Goal: Transaction & Acquisition: Purchase product/service

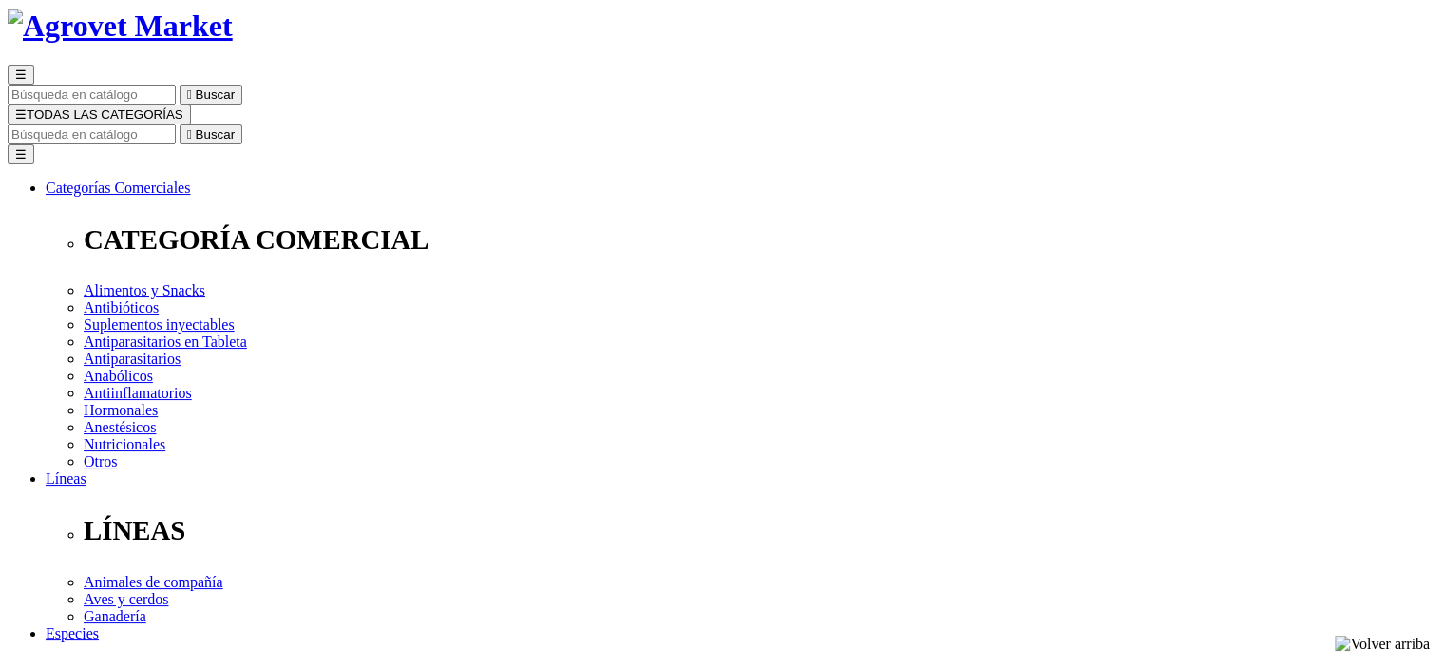
scroll to position [114, 0]
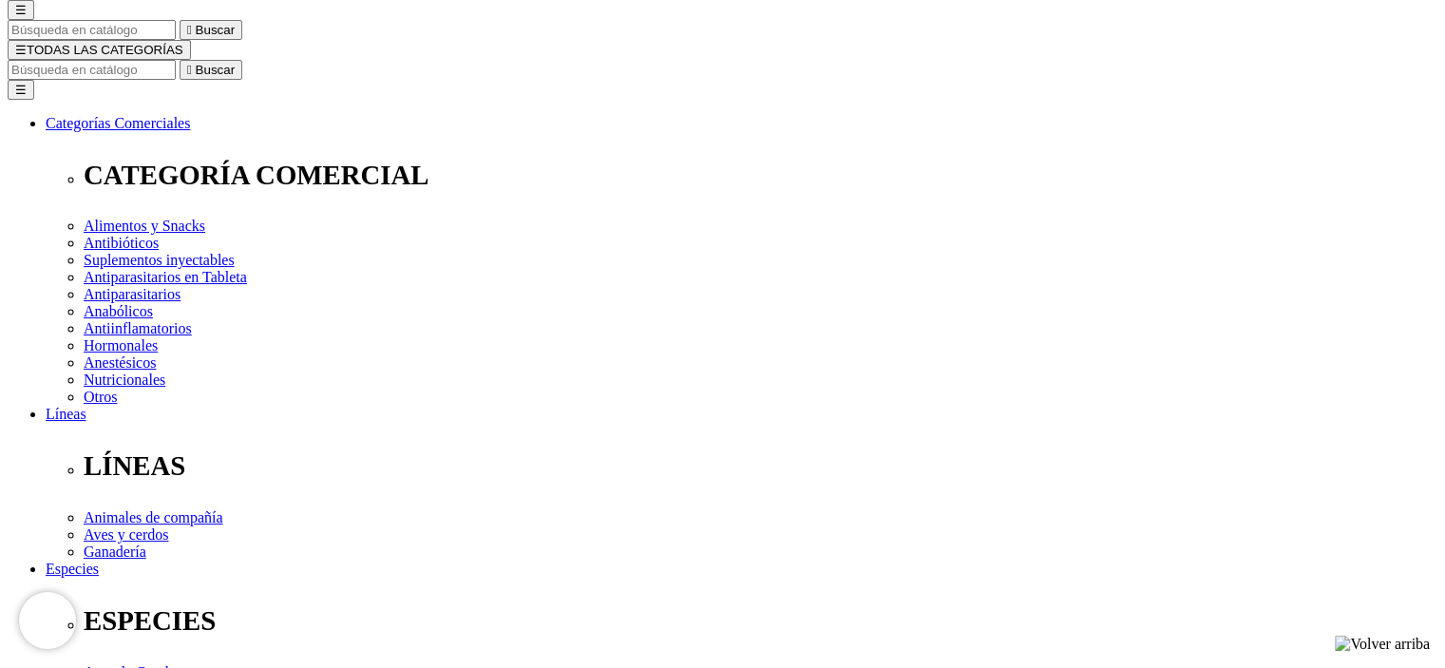
scroll to position [178, 0]
select select "222"
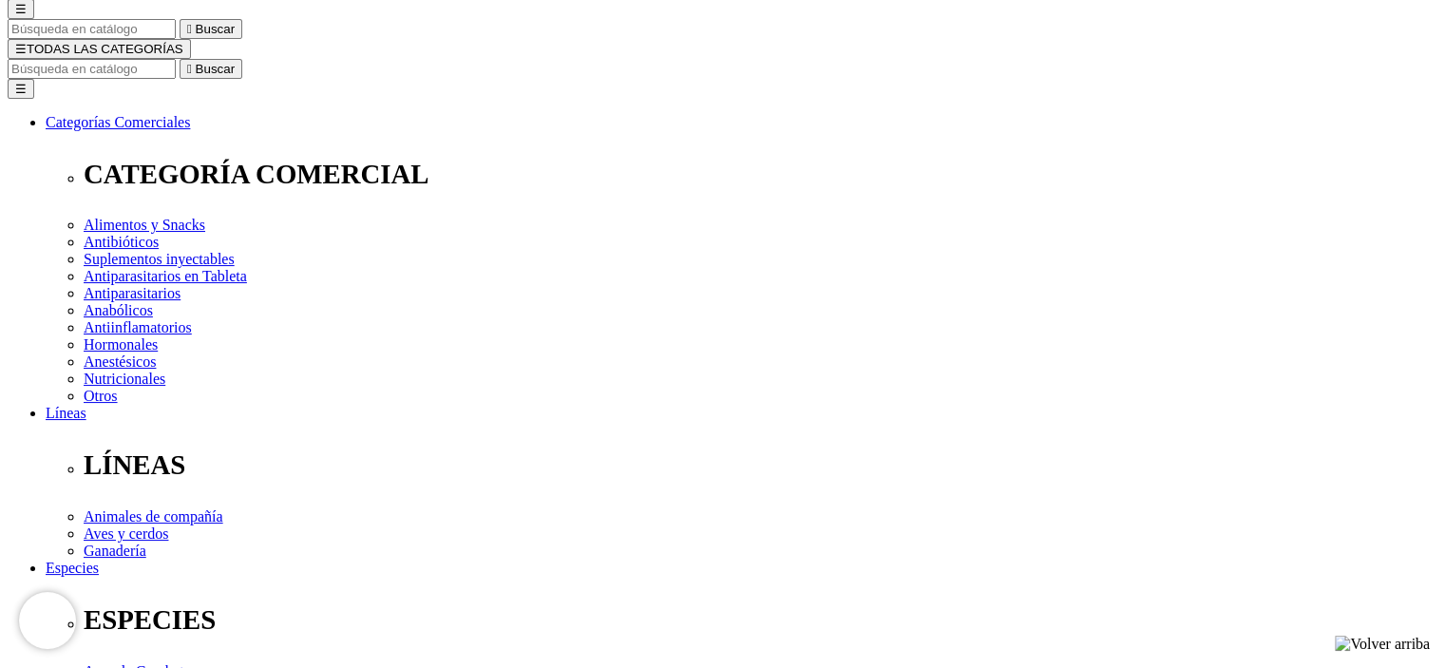
select select "222"
